Goal: Task Accomplishment & Management: Manage account settings

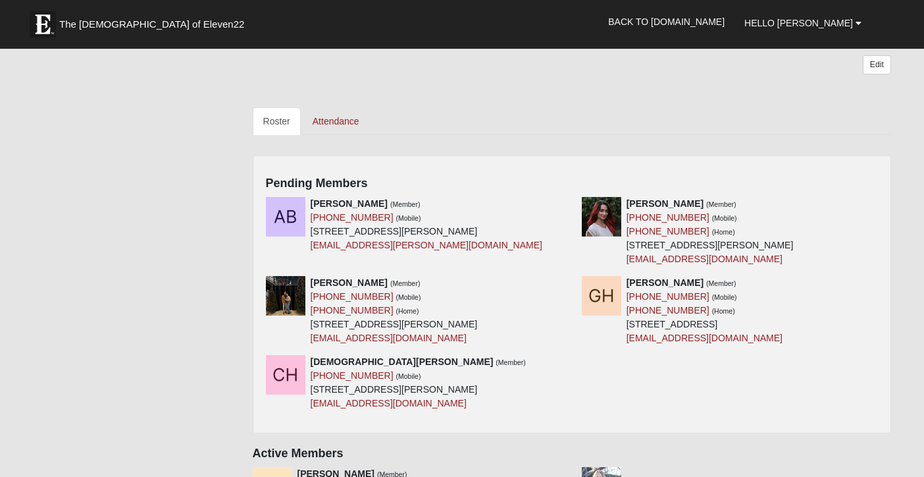
scroll to position [551, 0]
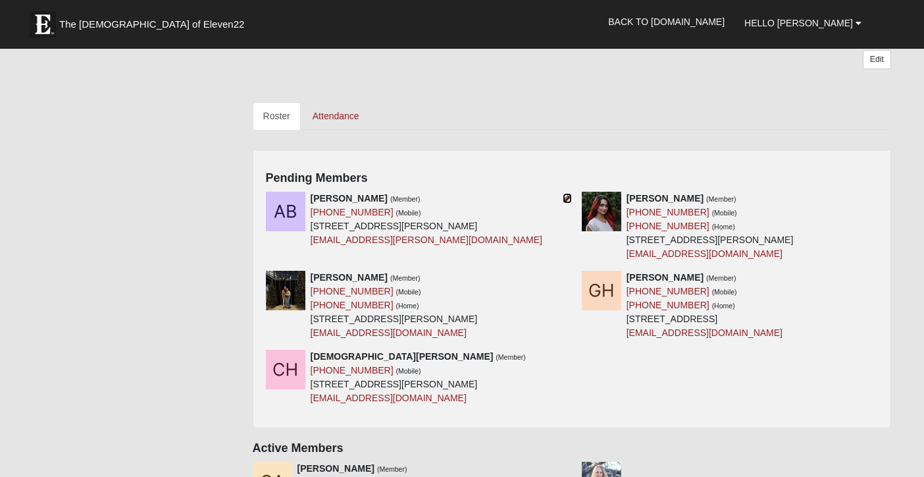
click at [567, 196] on icon at bounding box center [567, 198] width 9 height 9
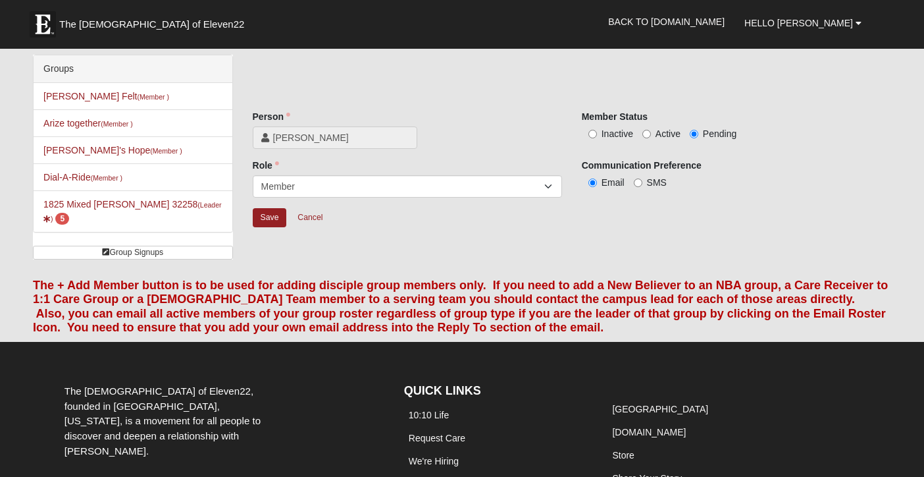
click at [666, 132] on span "Active" at bounding box center [668, 133] width 25 height 11
click at [651, 132] on input "Active" at bounding box center [646, 134] width 9 height 9
radio input "true"
click at [273, 215] on input "Save" at bounding box center [270, 217] width 34 height 19
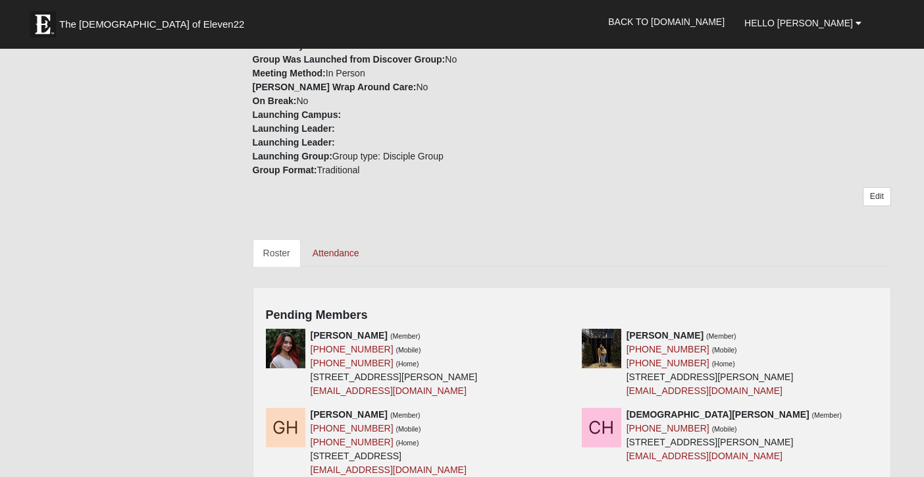
scroll to position [485, 0]
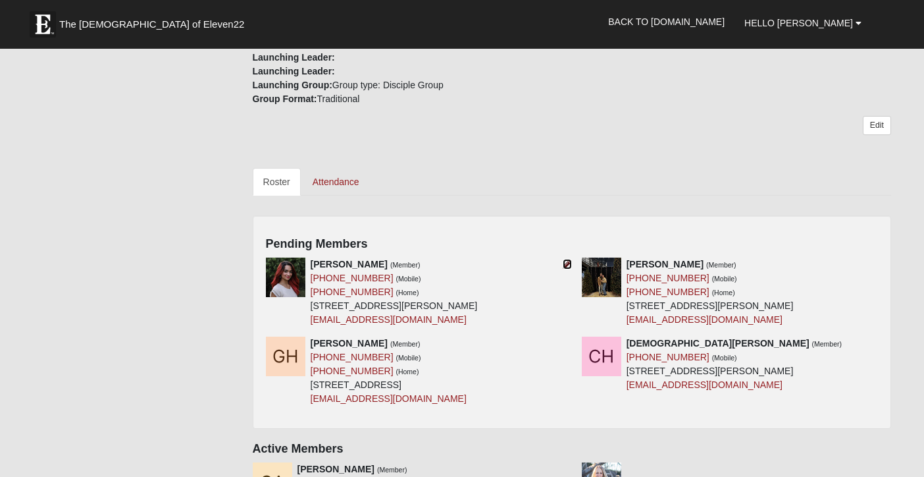
click at [568, 263] on icon at bounding box center [567, 263] width 9 height 9
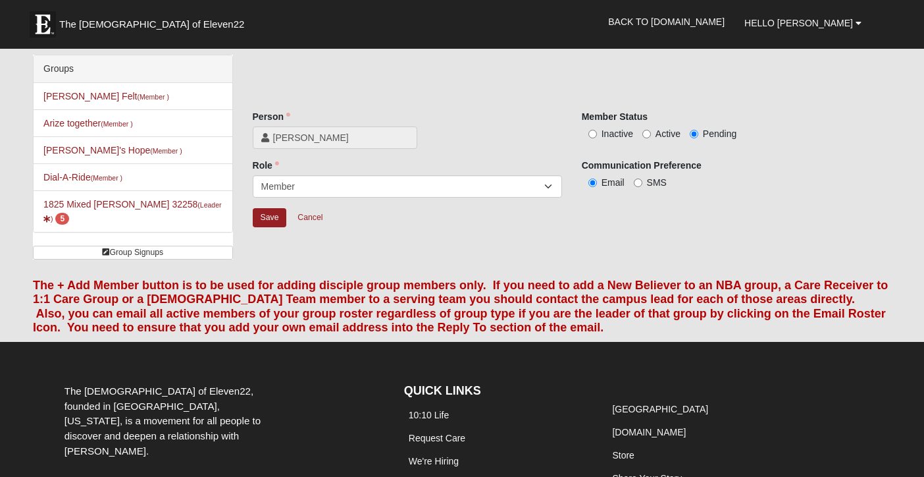
click at [656, 133] on span "Active" at bounding box center [668, 133] width 25 height 11
click at [651, 133] on input "Active" at bounding box center [646, 134] width 9 height 9
radio input "true"
click at [271, 209] on input "Save" at bounding box center [270, 217] width 34 height 19
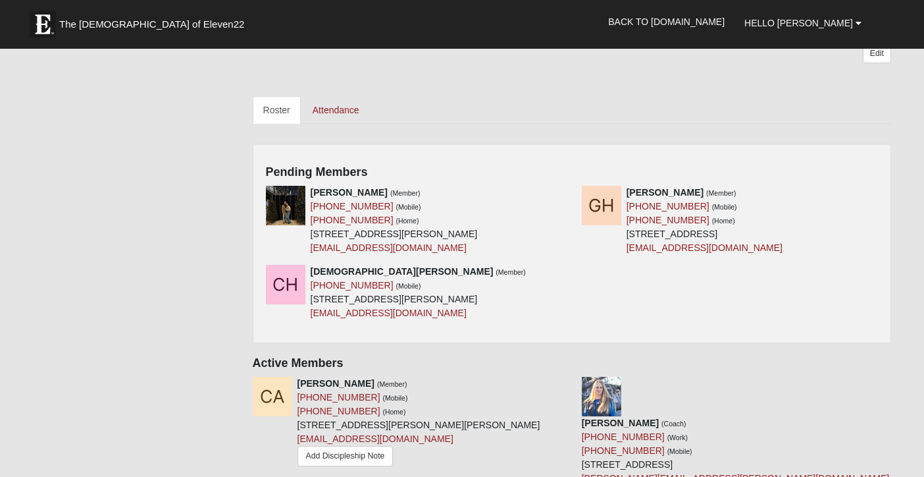
scroll to position [561, 0]
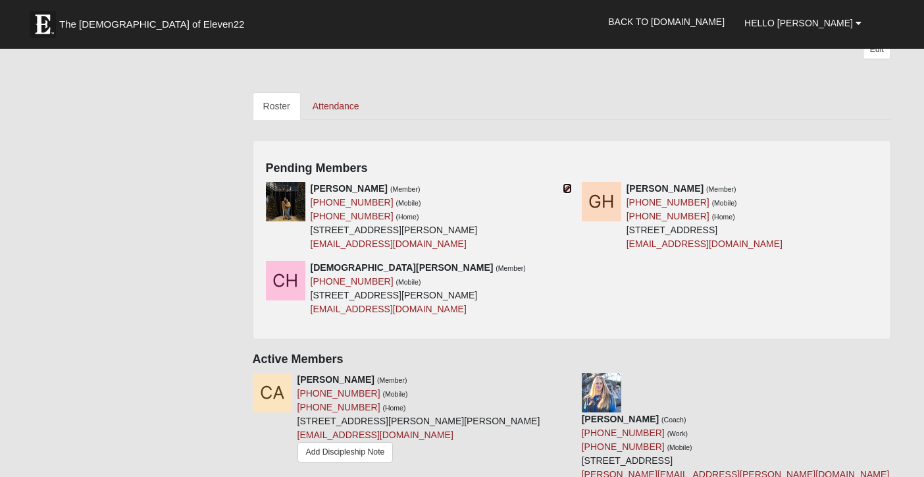
click at [568, 188] on icon at bounding box center [567, 188] width 9 height 9
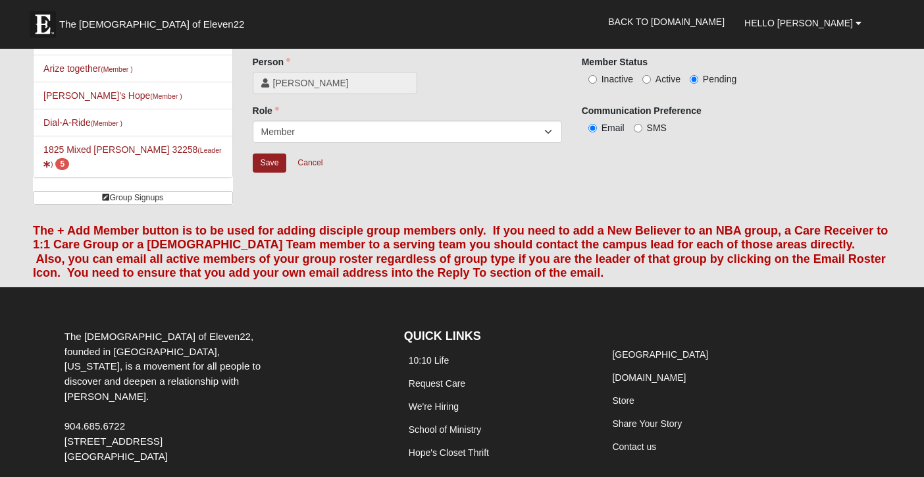
scroll to position [54, 0]
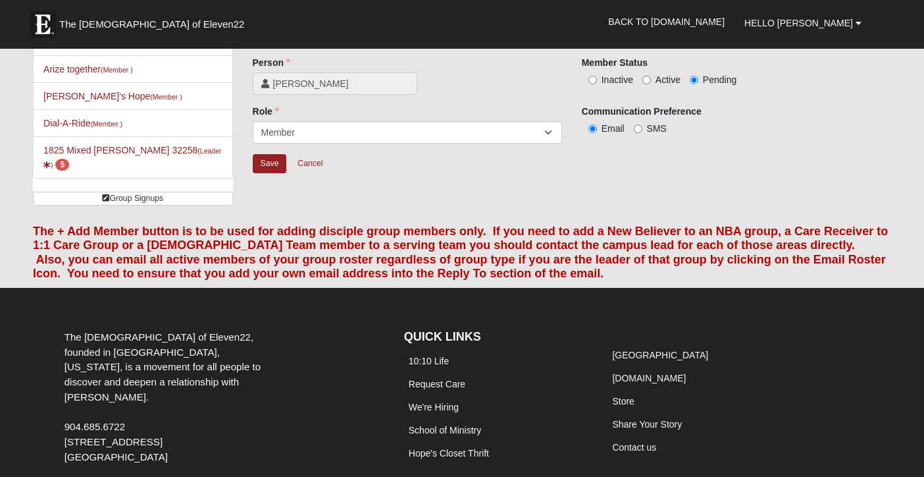
click at [663, 76] on span "Active" at bounding box center [668, 79] width 25 height 11
click at [651, 76] on input "Active" at bounding box center [646, 80] width 9 height 9
radio input "true"
click at [271, 165] on input "Save" at bounding box center [270, 163] width 34 height 19
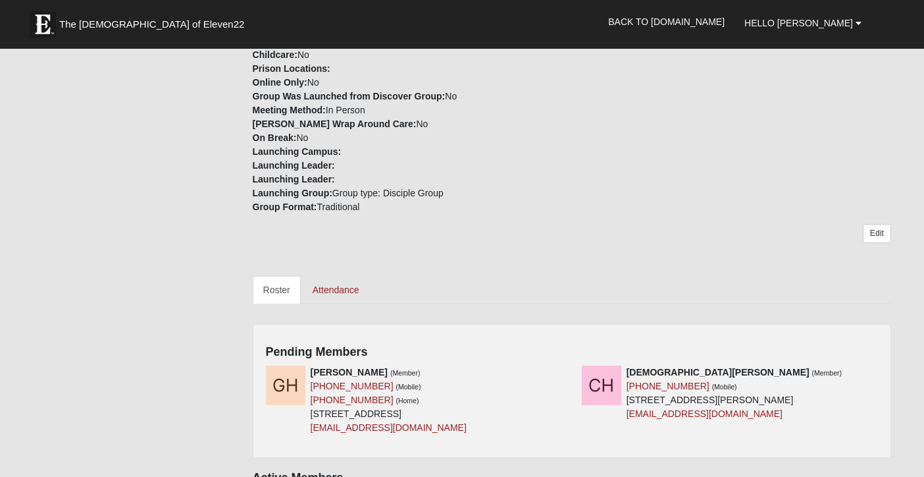
scroll to position [292, 0]
